Goal: Transaction & Acquisition: Purchase product/service

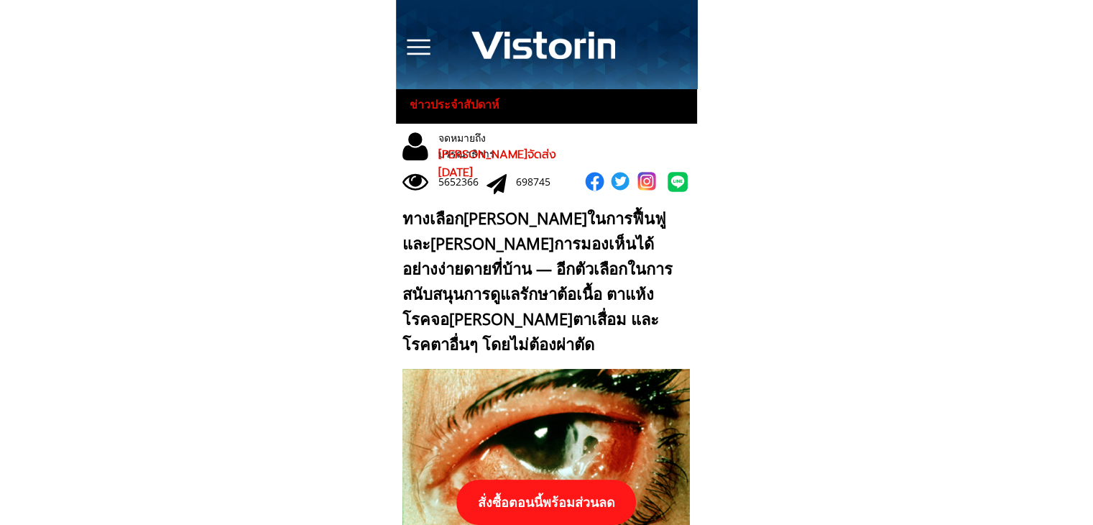
click at [576, 504] on p "สั่งซื้อตอนนี้พร้อมส่วนลด" at bounding box center [546, 501] width 180 height 45
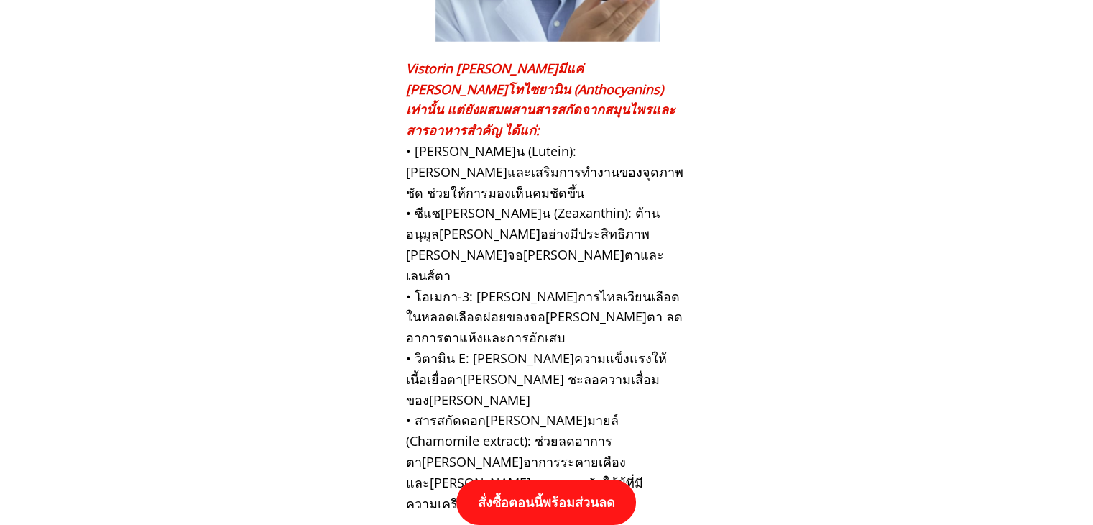
scroll to position [14924, 0]
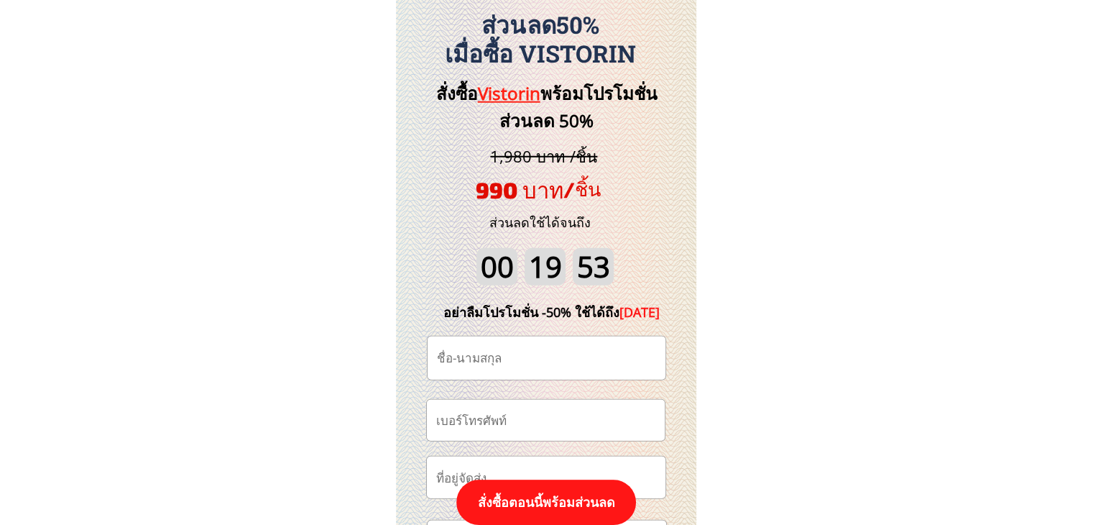
click at [543, 433] on input "tel" at bounding box center [546, 420] width 226 height 41
paste input "0822538830"
type input "0822538830"
click at [502, 357] on input "text" at bounding box center [546, 357] width 226 height 43
paste input "วันดี ศรีสุธรรม"
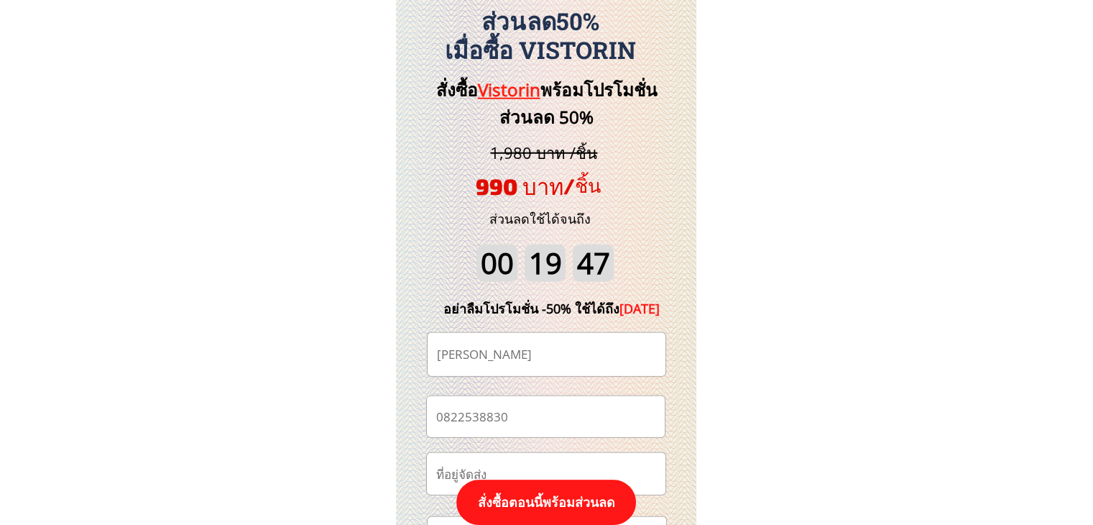
scroll to position [15140, 0]
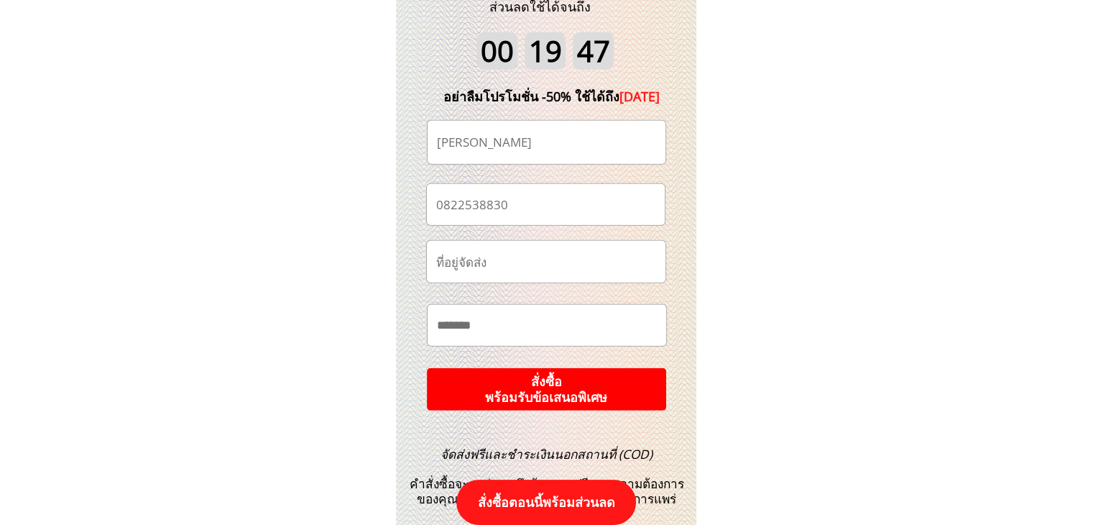
type input "วันดี ศรีสุธรรม"
click at [575, 395] on p "สั่งซื้อ พร้อมรับข้อเสนอพิเศษ" at bounding box center [546, 389] width 261 height 46
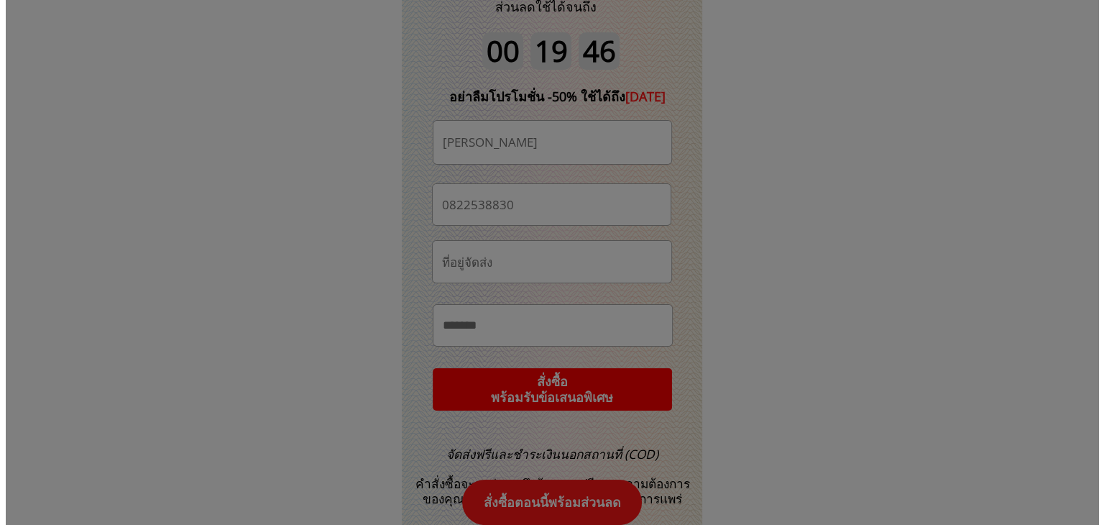
scroll to position [0, 0]
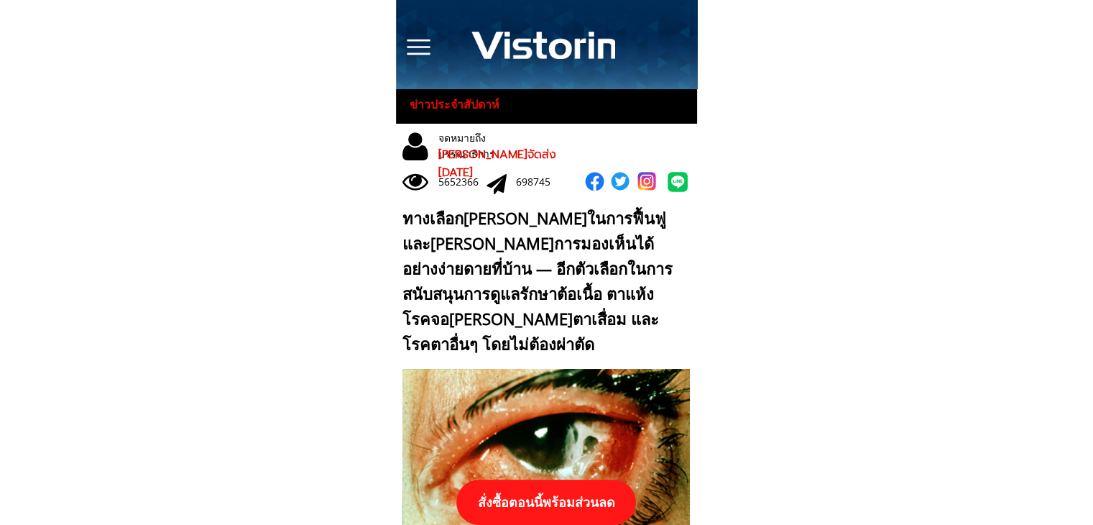
click at [569, 489] on p "สั่งซื้อตอนนี้พร้อมส่วนลด" at bounding box center [546, 501] width 180 height 45
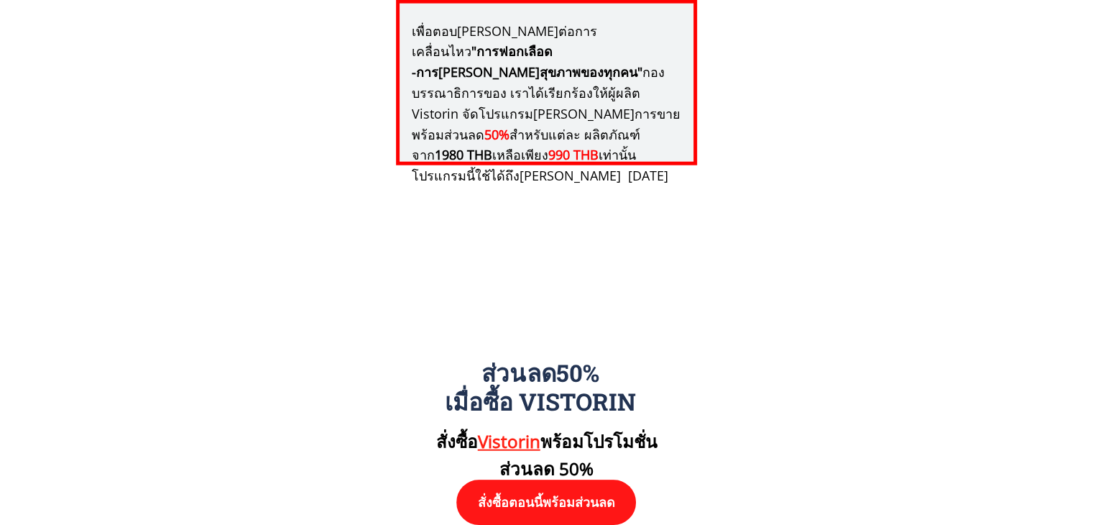
scroll to position [14924, 0]
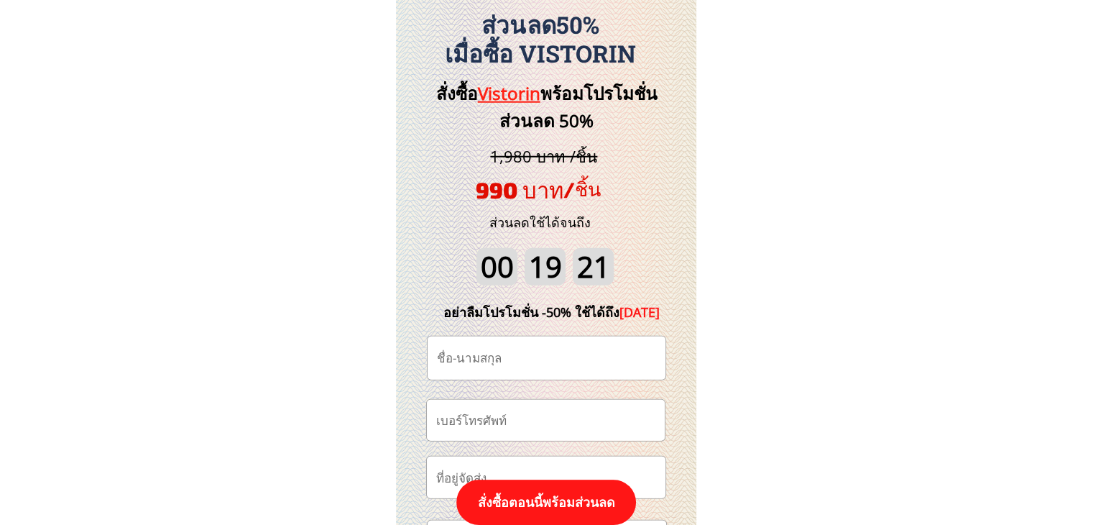
click at [520, 409] on input "tel" at bounding box center [546, 420] width 226 height 41
paste input "0813777381"
type input "0813777381"
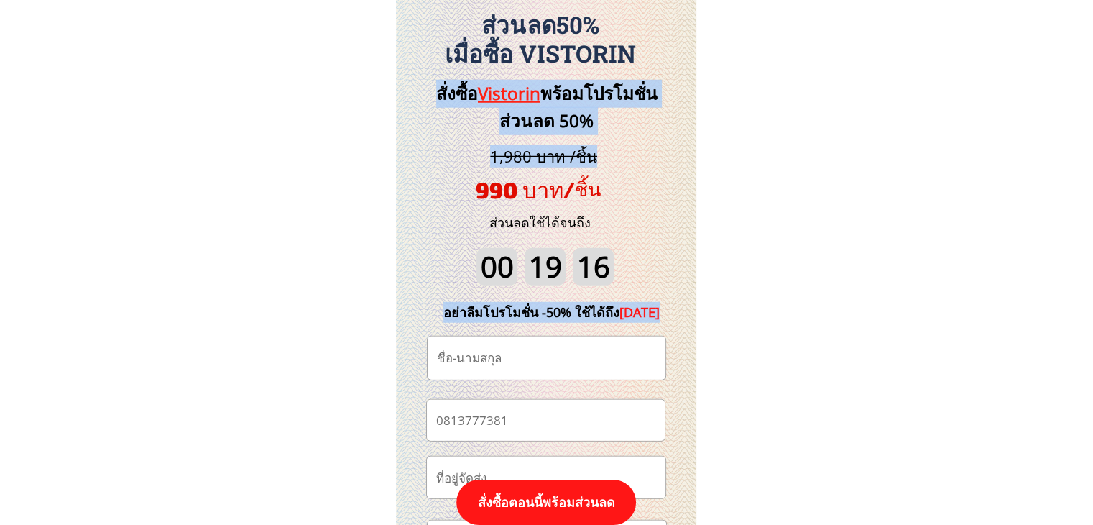
click at [512, 341] on div "สั่งซื้อ Vistorin พร้อมโปรโมชั่นส่วนลด 50% อย่าลืมโปรโมชั่น -50% ใช้ได้ถึง [DAT…" at bounding box center [547, 464] width 302 height 929
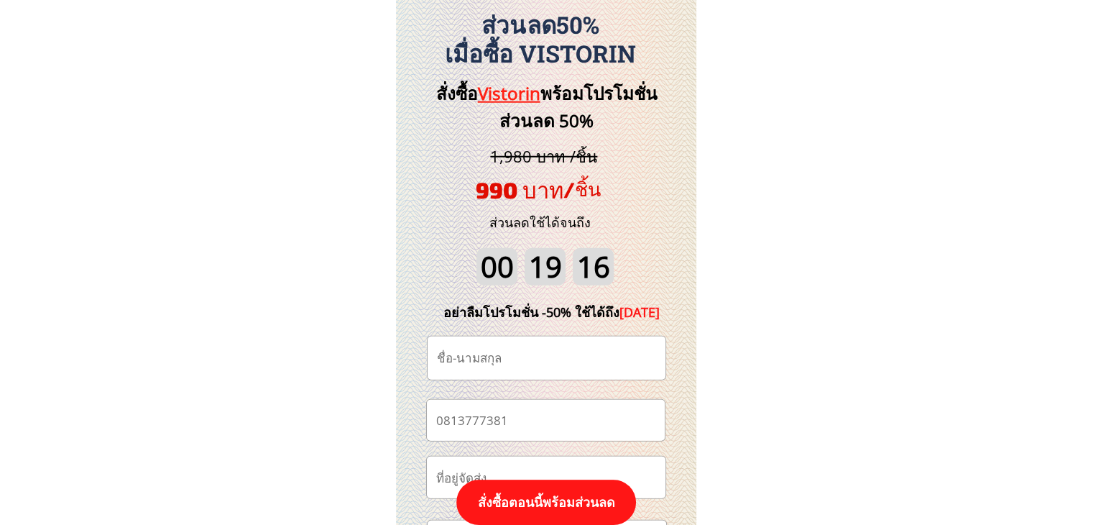
click at [513, 355] on input "text" at bounding box center [546, 357] width 226 height 43
paste input "กุน[PERSON_NAME]"
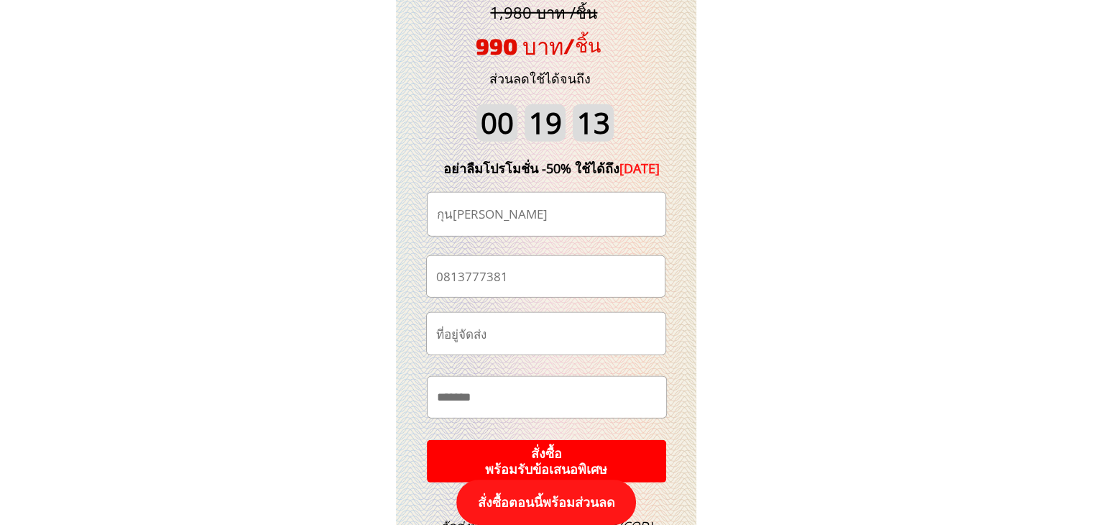
type input "กุน[PERSON_NAME]"
click at [595, 444] on p "สั่งซื้อ พร้อมรับข้อเสนอพิเศษ" at bounding box center [546, 461] width 247 height 44
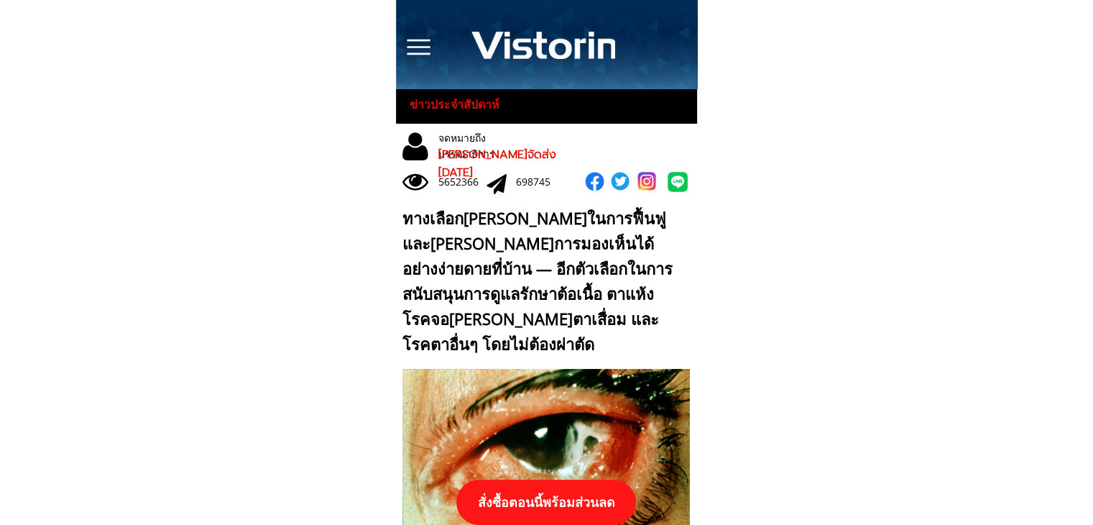
click at [555, 504] on p "สั่งซื้อตอนนี้พร้อมส่วนลด" at bounding box center [546, 501] width 180 height 45
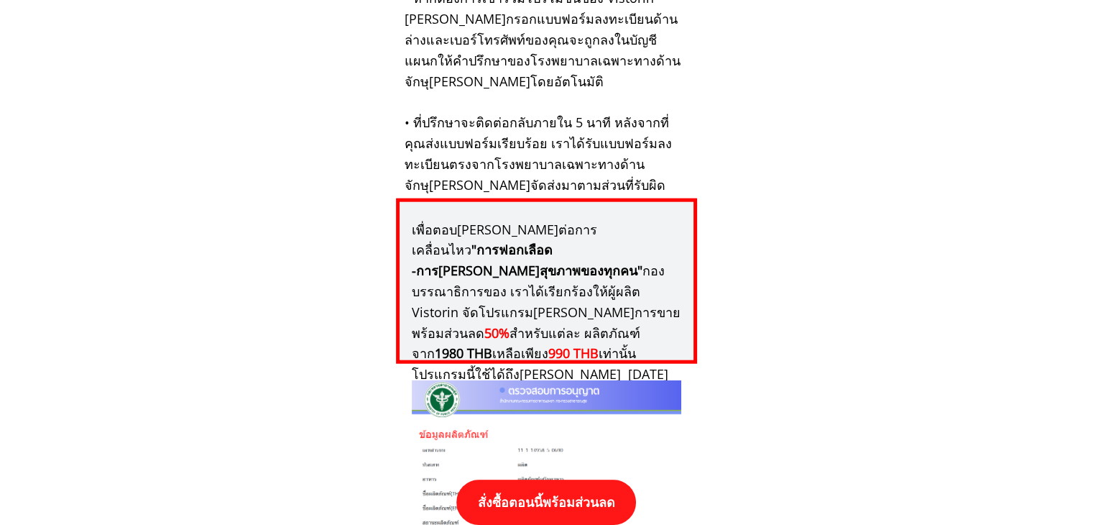
scroll to position [14924, 0]
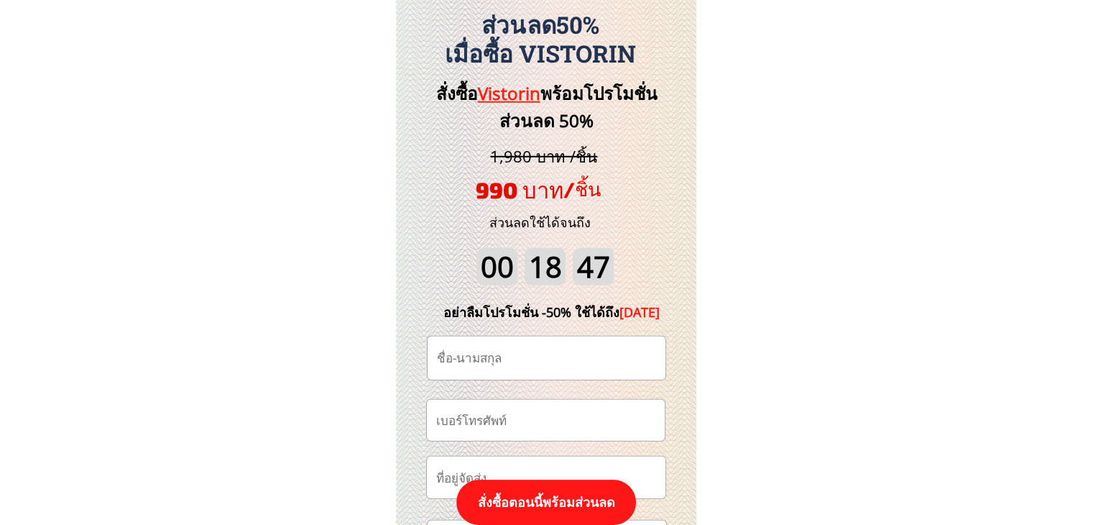
click at [497, 422] on input "tel" at bounding box center [546, 420] width 226 height 41
paste input "https://thailandpost.site/3P89kz?fbclid={fbclid}&utm_campaign={{campaign.name}}…"
click at [506, 420] on input "https://thailandpost.site/3P89kz?fbclid={fbclid}&utm_campaign={{campaign.name}}…" at bounding box center [546, 420] width 226 height 41
paste input "0894233381"
type input "0894233381"
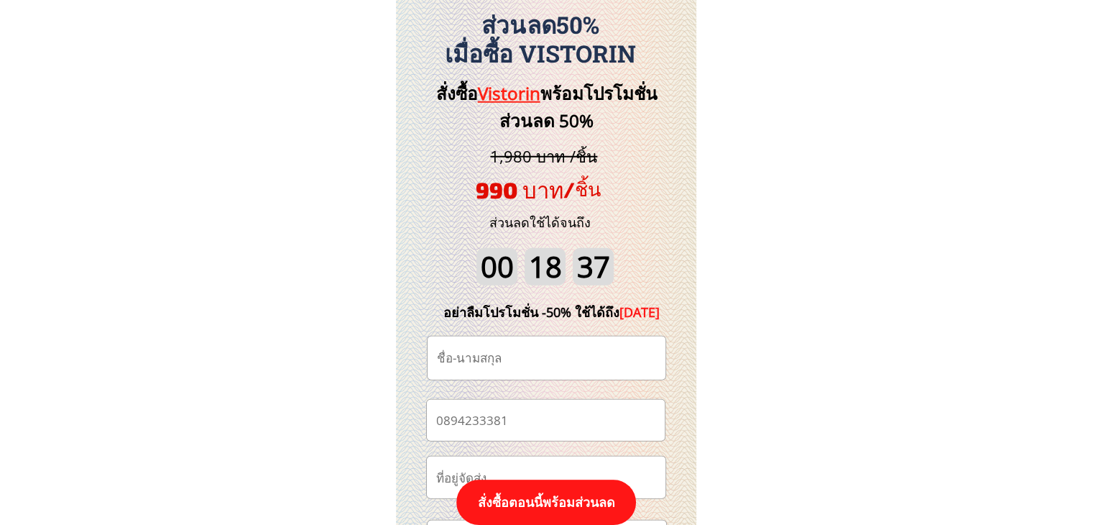
click at [523, 361] on input "text" at bounding box center [546, 357] width 226 height 43
paste input "กุ๊กไก่ สมัยกุล"
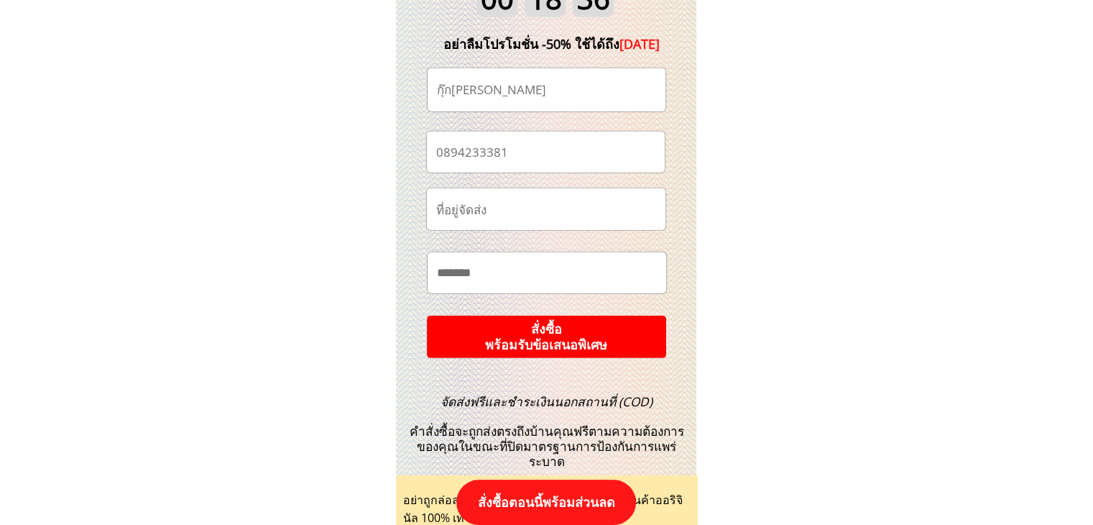
scroll to position [15212, 0]
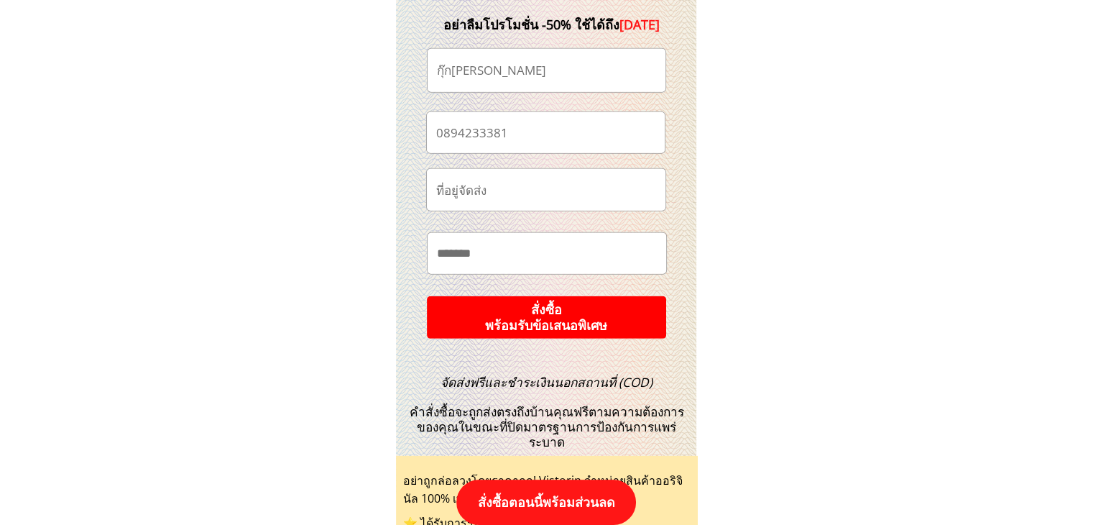
type input "กุ๊กไก่ สมัยกุล"
click at [585, 325] on p "สั่งซื้อ พร้อมรับข้อเสนอพิเศษ" at bounding box center [546, 317] width 239 height 42
